Goal: Task Accomplishment & Management: Manage account settings

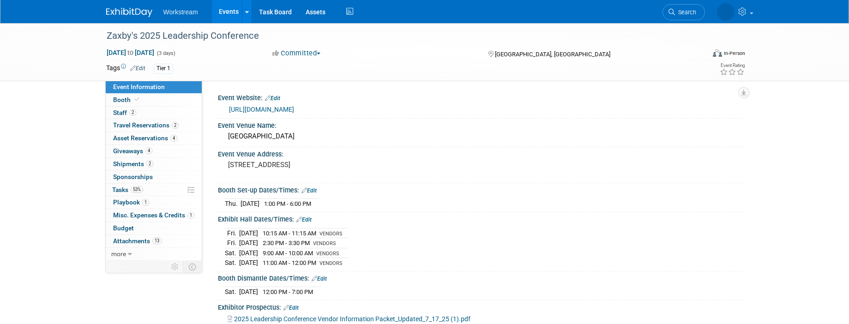
select select "Franchise"
select select "Restaurant"
select select "No"
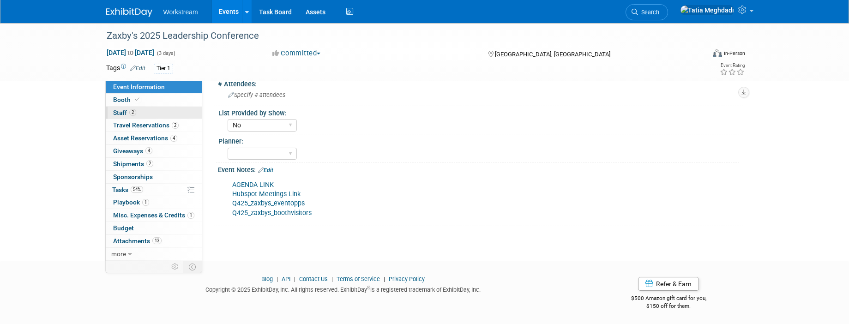
click at [124, 112] on span "Staff 2" at bounding box center [124, 112] width 23 height 7
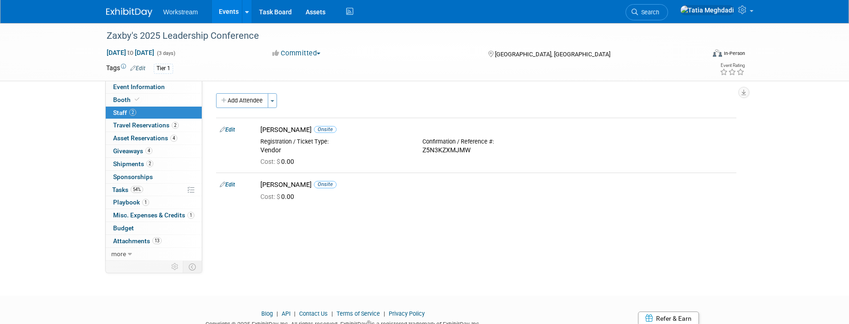
click at [235, 13] on link "Events" at bounding box center [229, 11] width 34 height 23
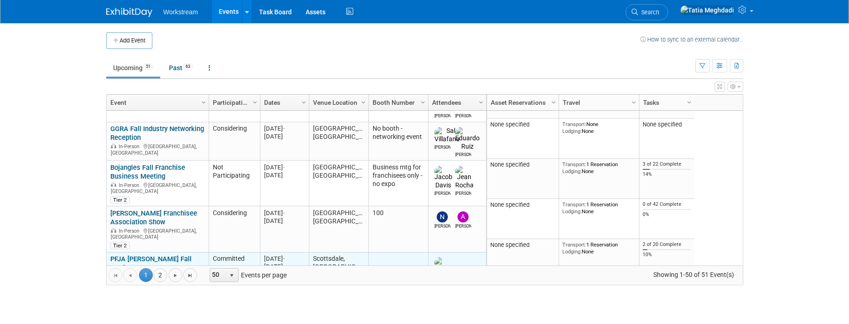
click at [125, 255] on link "PFJA [PERSON_NAME] Fall Conference" at bounding box center [150, 263] width 81 height 17
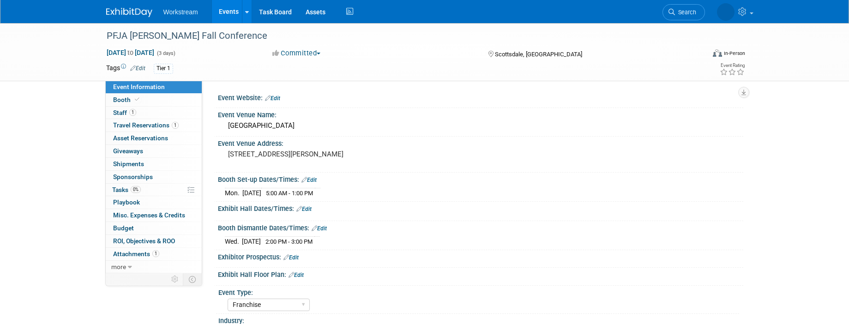
select select "Franchise"
select select "Restaurant"
select select "Yes"
select select "[PERSON_NAME]"
click at [121, 111] on span "Staff 1" at bounding box center [124, 112] width 23 height 7
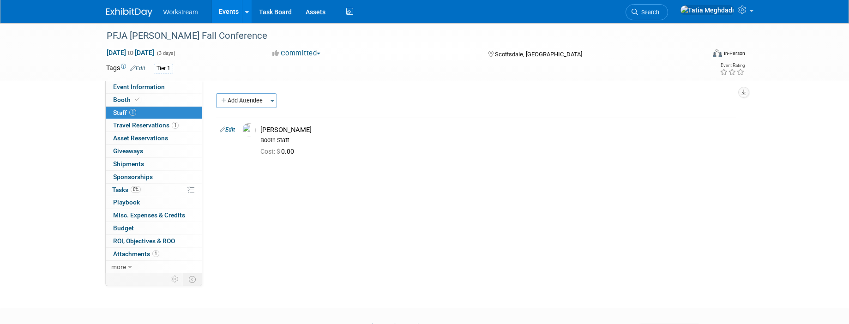
click at [224, 12] on link "Events" at bounding box center [229, 11] width 34 height 23
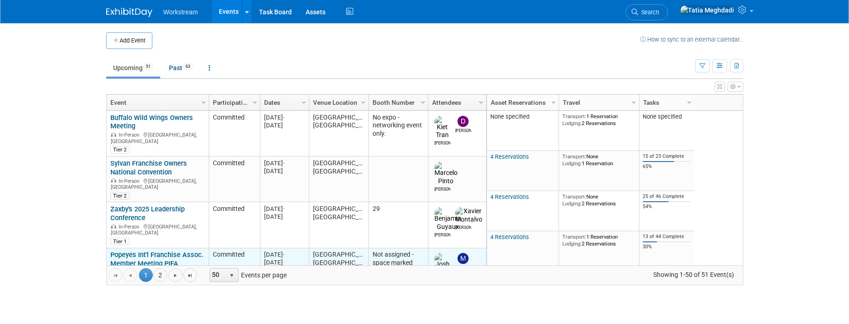
click at [127, 251] on link "Popeyes Int'l Franchise Assoc. Member Meeting PIFA" at bounding box center [156, 259] width 93 height 17
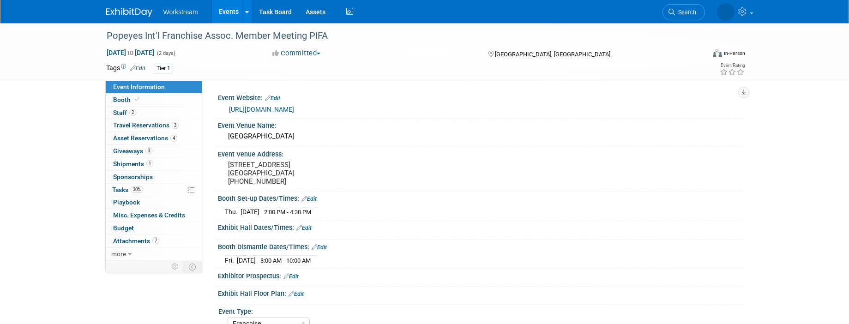
select select "Franchise"
select select "Restaurant"
select select "No"
select select "[PERSON_NAME]"
click at [121, 112] on span "Staff 2" at bounding box center [124, 112] width 23 height 7
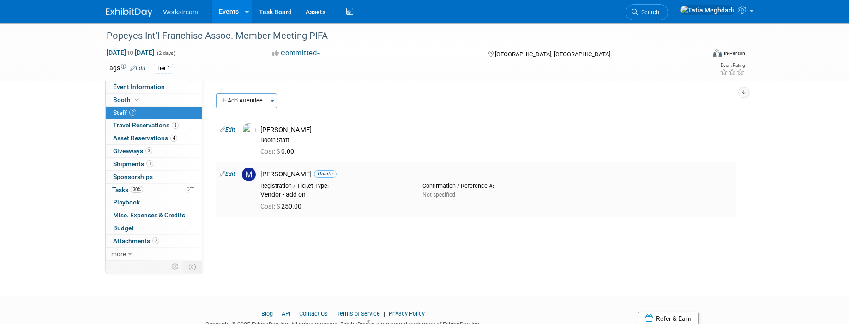
click at [229, 174] on link "Edit" at bounding box center [227, 174] width 15 height 6
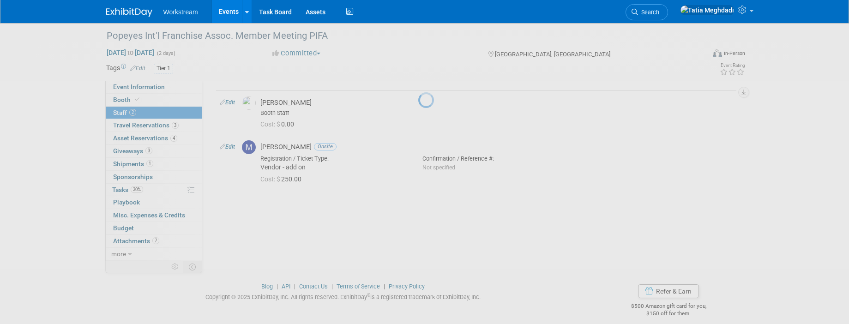
select select "bcf1b786-11a6-44bc-b92c-f151e6ef73b6"
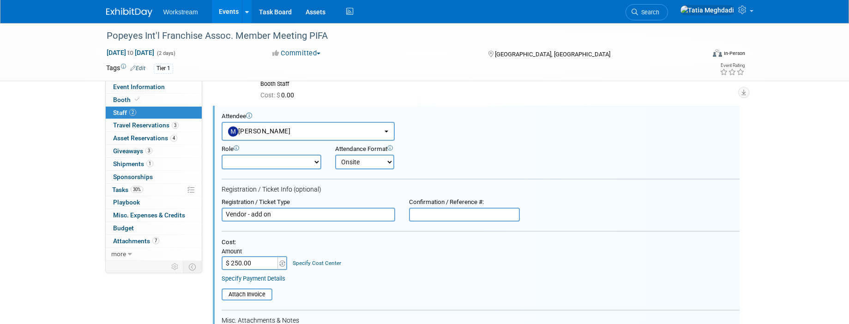
scroll to position [57, 0]
click at [241, 294] on input "file" at bounding box center [217, 294] width 110 height 10
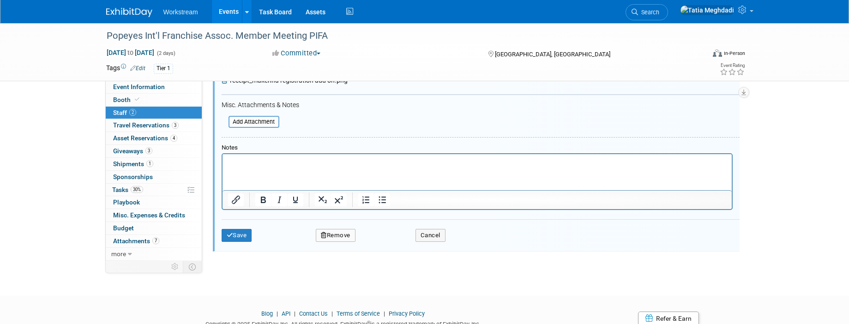
scroll to position [311, 0]
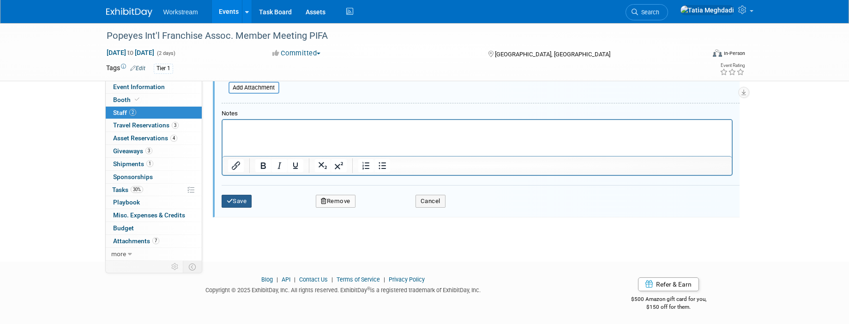
drag, startPoint x: 235, startPoint y: 202, endPoint x: 319, endPoint y: 222, distance: 86.2
click at [235, 202] on button "Save" at bounding box center [237, 201] width 30 height 13
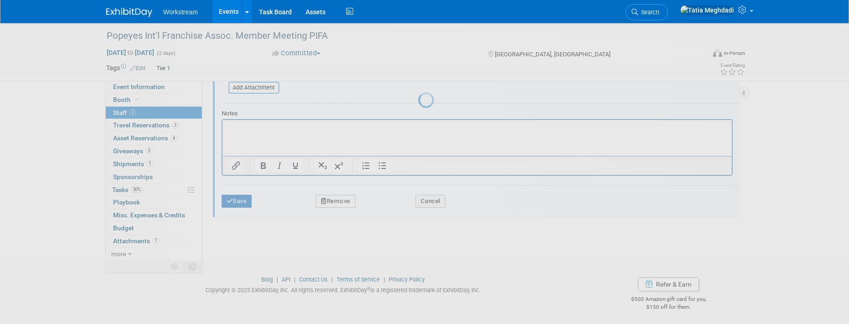
scroll to position [36, 0]
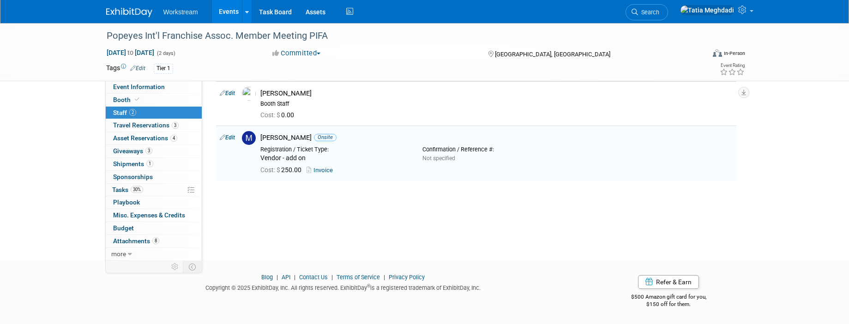
click at [339, 252] on body "Workstream Events Add Event Bulk Upload Events Shareable Event Boards Recently …" at bounding box center [424, 126] width 849 height 324
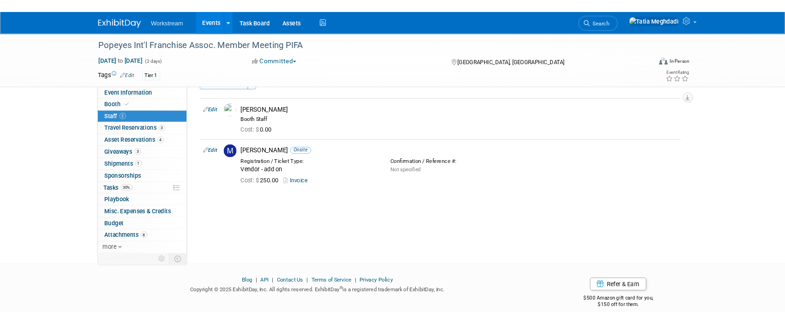
scroll to position [27, 0]
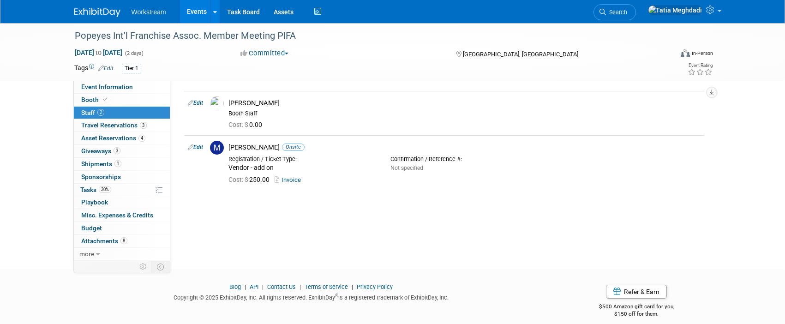
click at [198, 12] on link "Events" at bounding box center [197, 11] width 34 height 23
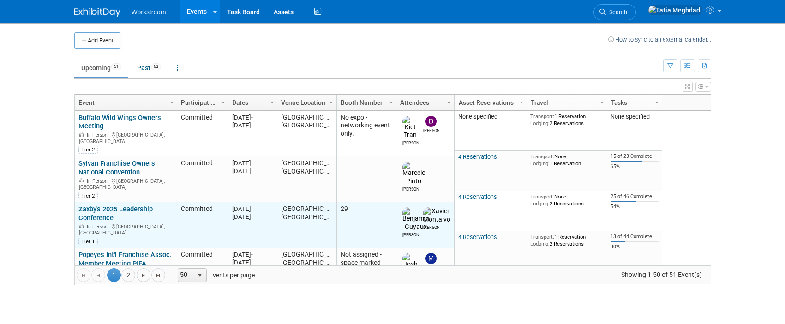
click at [90, 205] on link "Zaxby's 2025 Leadership Conference" at bounding box center [115, 213] width 74 height 17
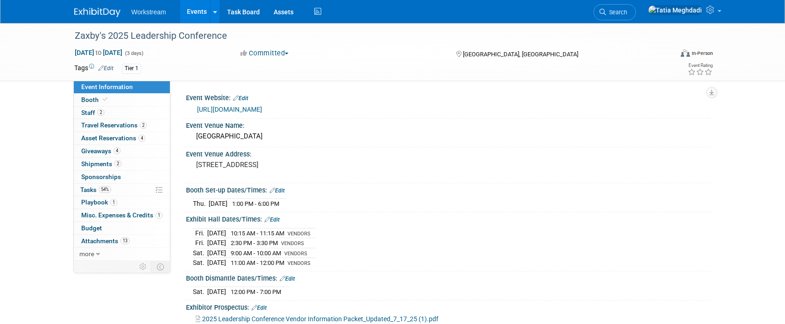
select select "Franchise"
select select "Restaurant"
select select "No"
click at [85, 190] on span "Tasks 54%" at bounding box center [95, 189] width 31 height 7
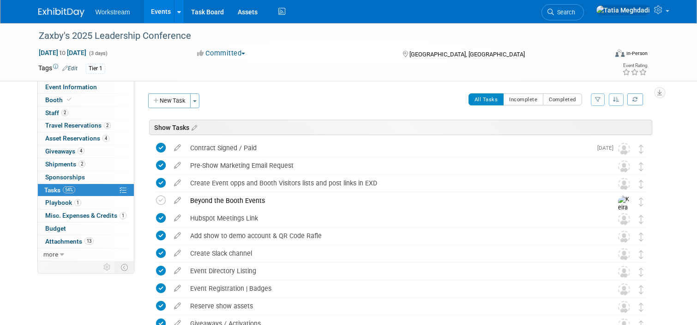
click at [167, 10] on link "Events" at bounding box center [161, 11] width 34 height 23
